Goal: Obtain resource: Download file/media

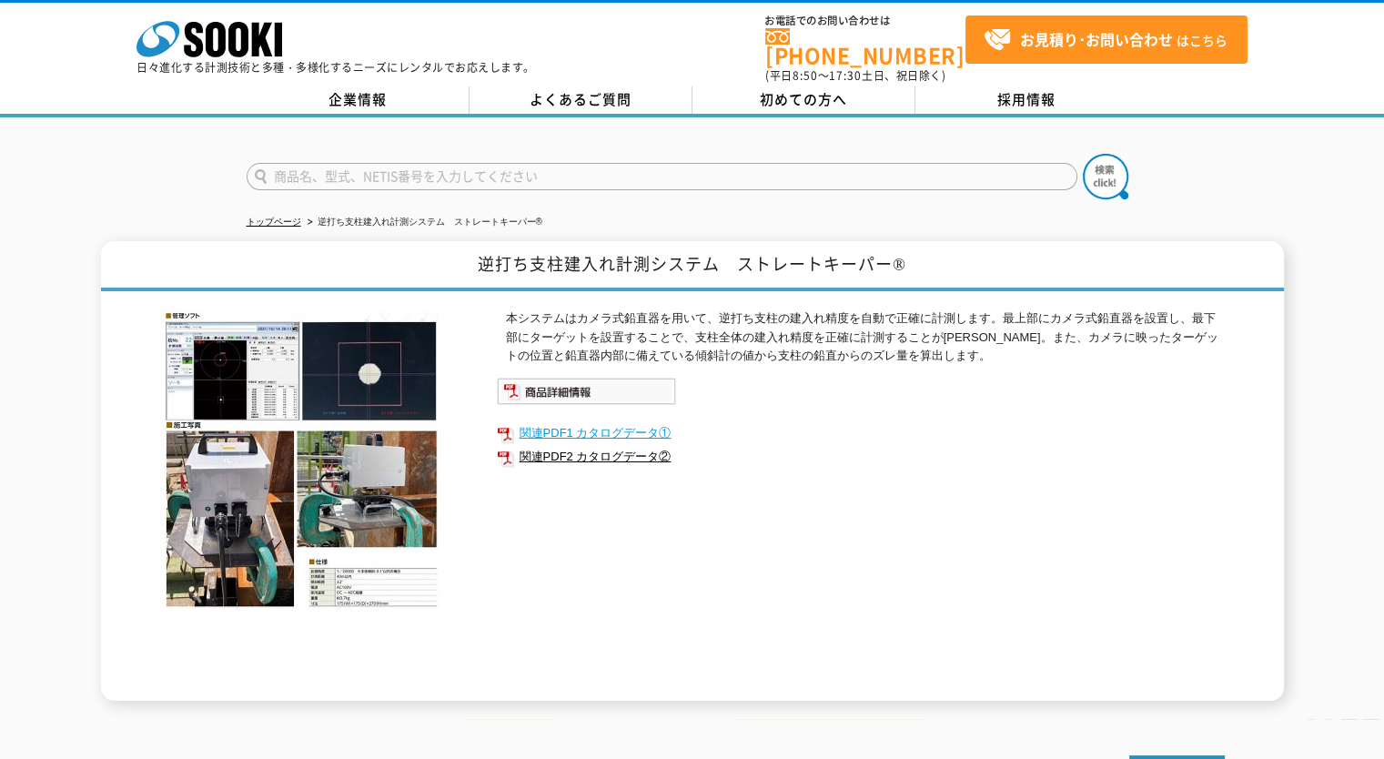
click at [619, 421] on link "関連PDF1 カタログデータ①" at bounding box center [861, 433] width 728 height 24
click at [577, 380] on img at bounding box center [586, 391] width 179 height 27
click at [637, 423] on link "関連PDF1 カタログデータ①" at bounding box center [861, 433] width 728 height 24
click at [610, 445] on link "関連PDF2 カタログデータ②" at bounding box center [861, 457] width 728 height 24
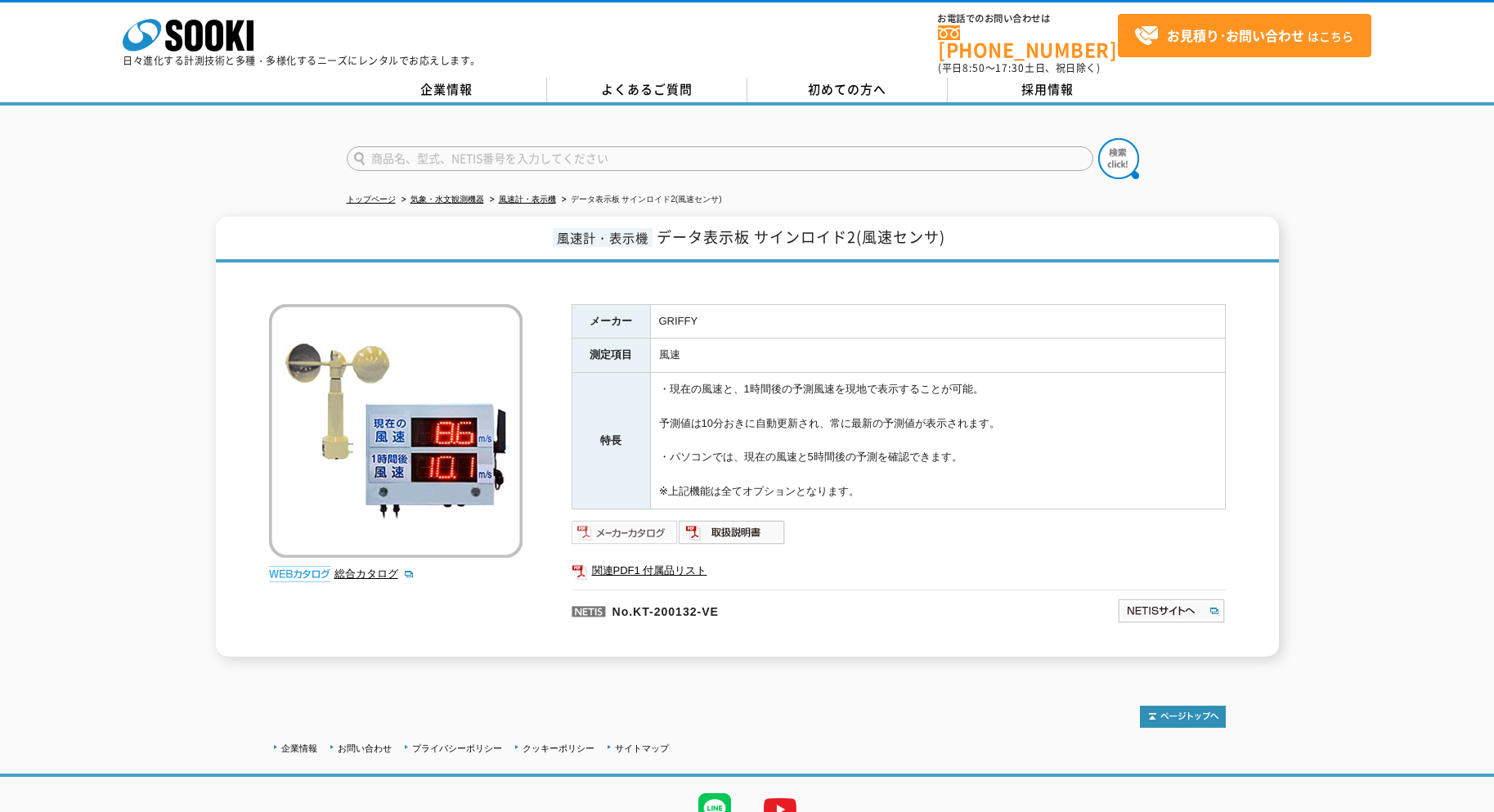
click at [639, 520] on img at bounding box center [624, 532] width 107 height 26
click at [748, 526] on img at bounding box center [731, 532] width 107 height 26
